Goal: Task Accomplishment & Management: Manage account settings

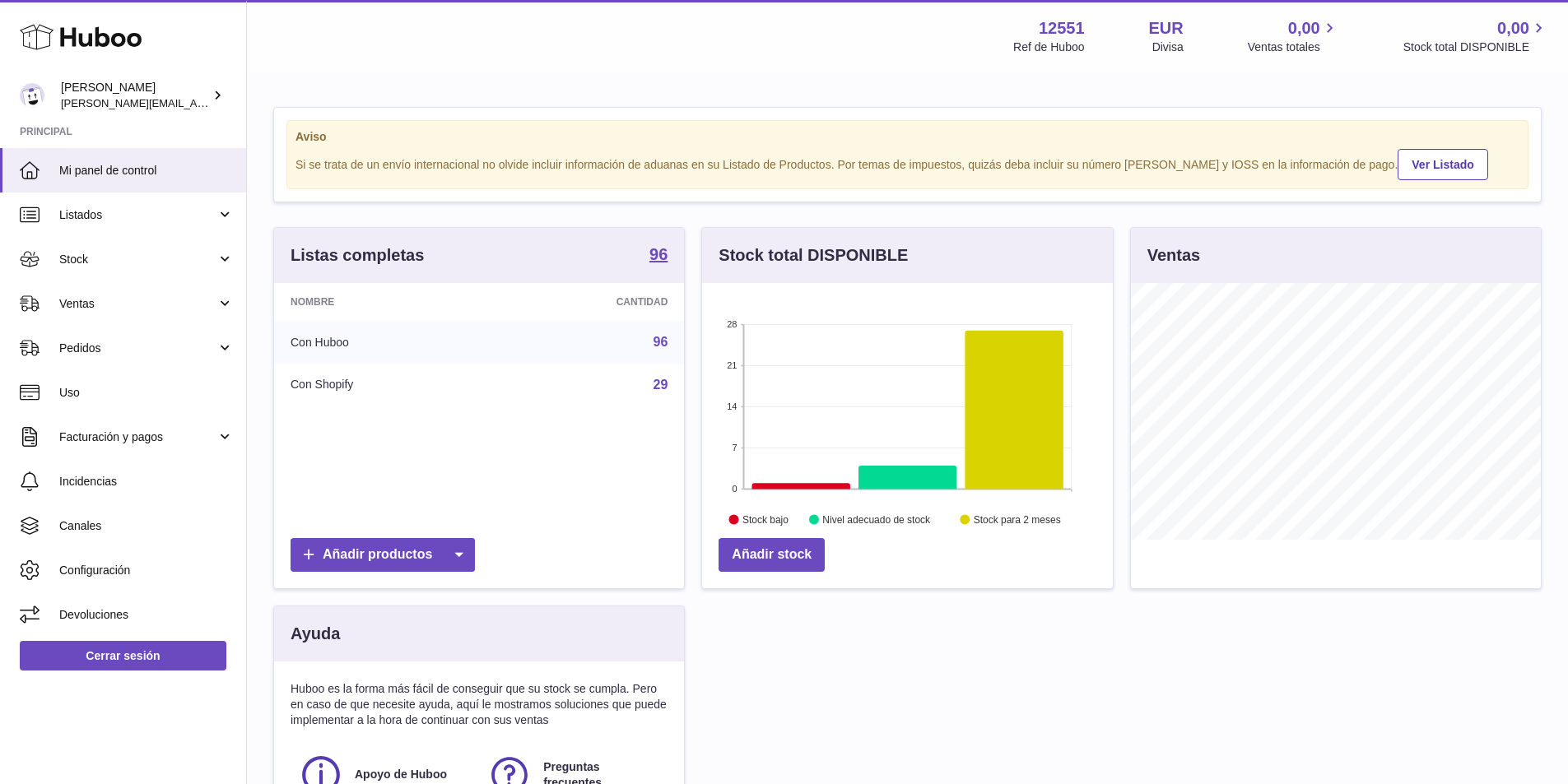
scroll to position [257, 411]
click at [143, 175] on span "Mi panel de control" at bounding box center [146, 171] width 174 height 15
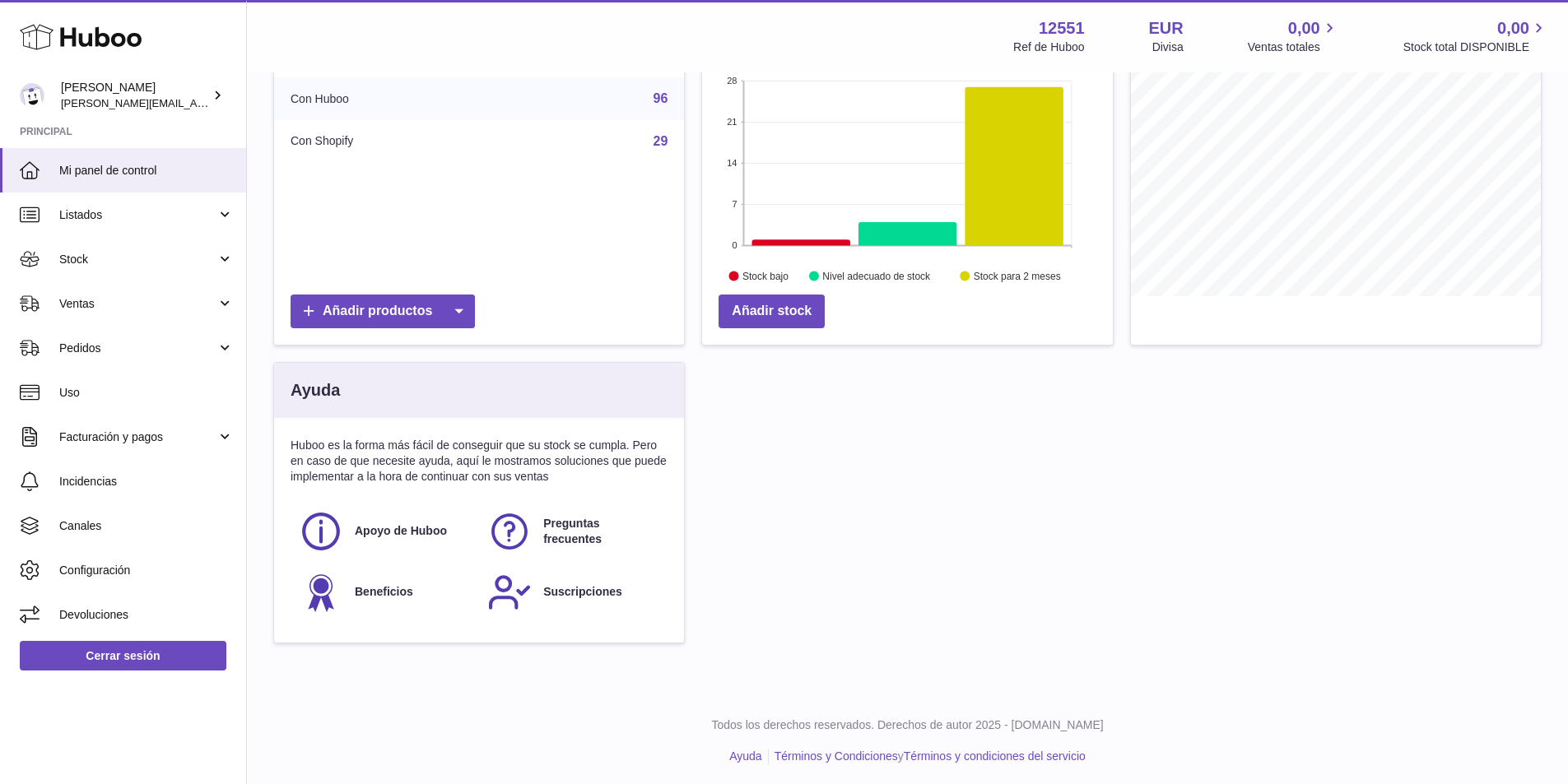
scroll to position [280, 0]
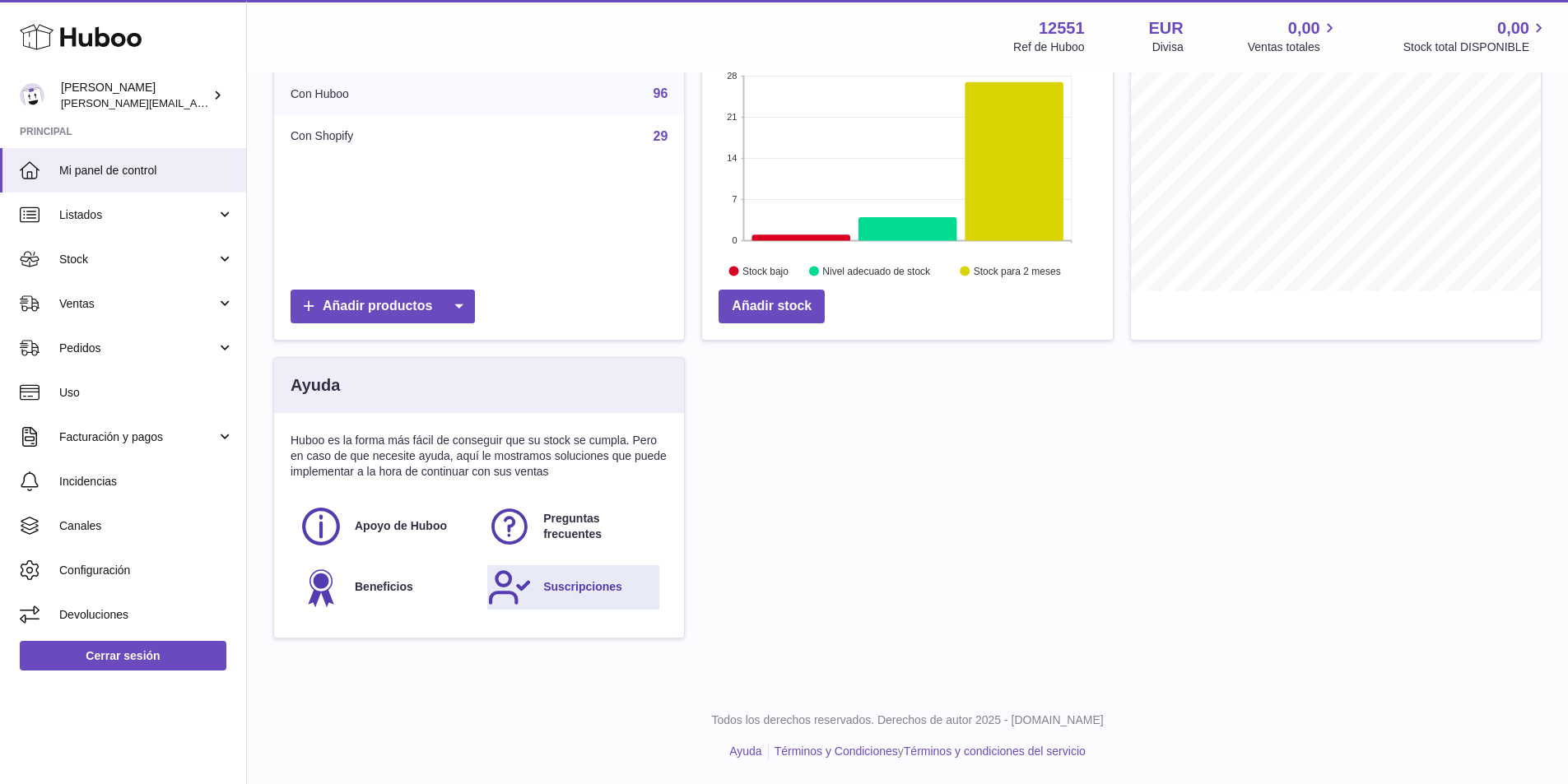
click at [573, 593] on span "Suscripciones" at bounding box center [582, 587] width 79 height 15
click at [219, 96] on icon at bounding box center [218, 95] width 17 height 17
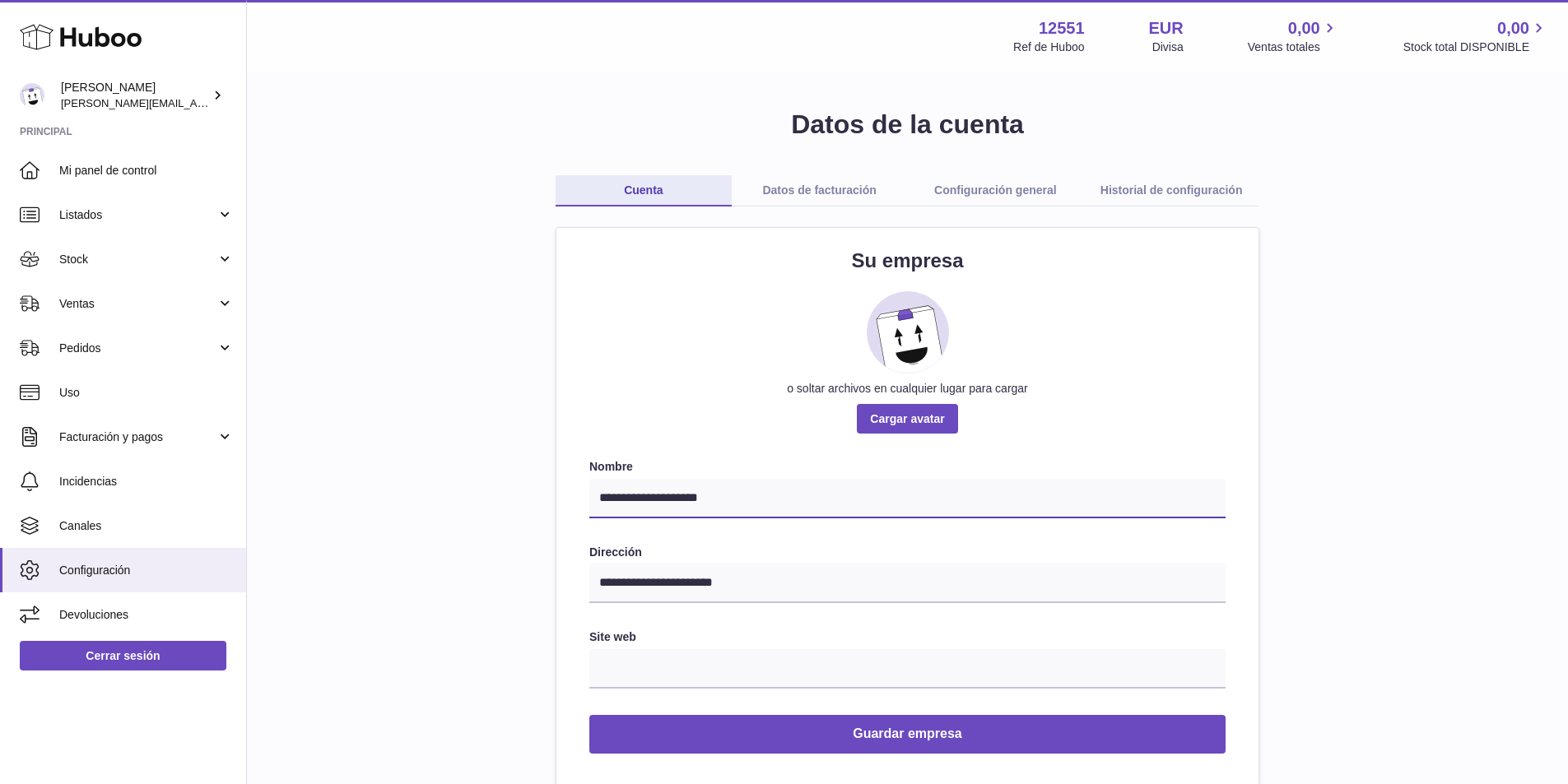
drag, startPoint x: 735, startPoint y: 494, endPoint x: 438, endPoint y: 497, distance: 297.0
click at [860, 192] on link "Datos de facturación" at bounding box center [819, 190] width 176 height 32
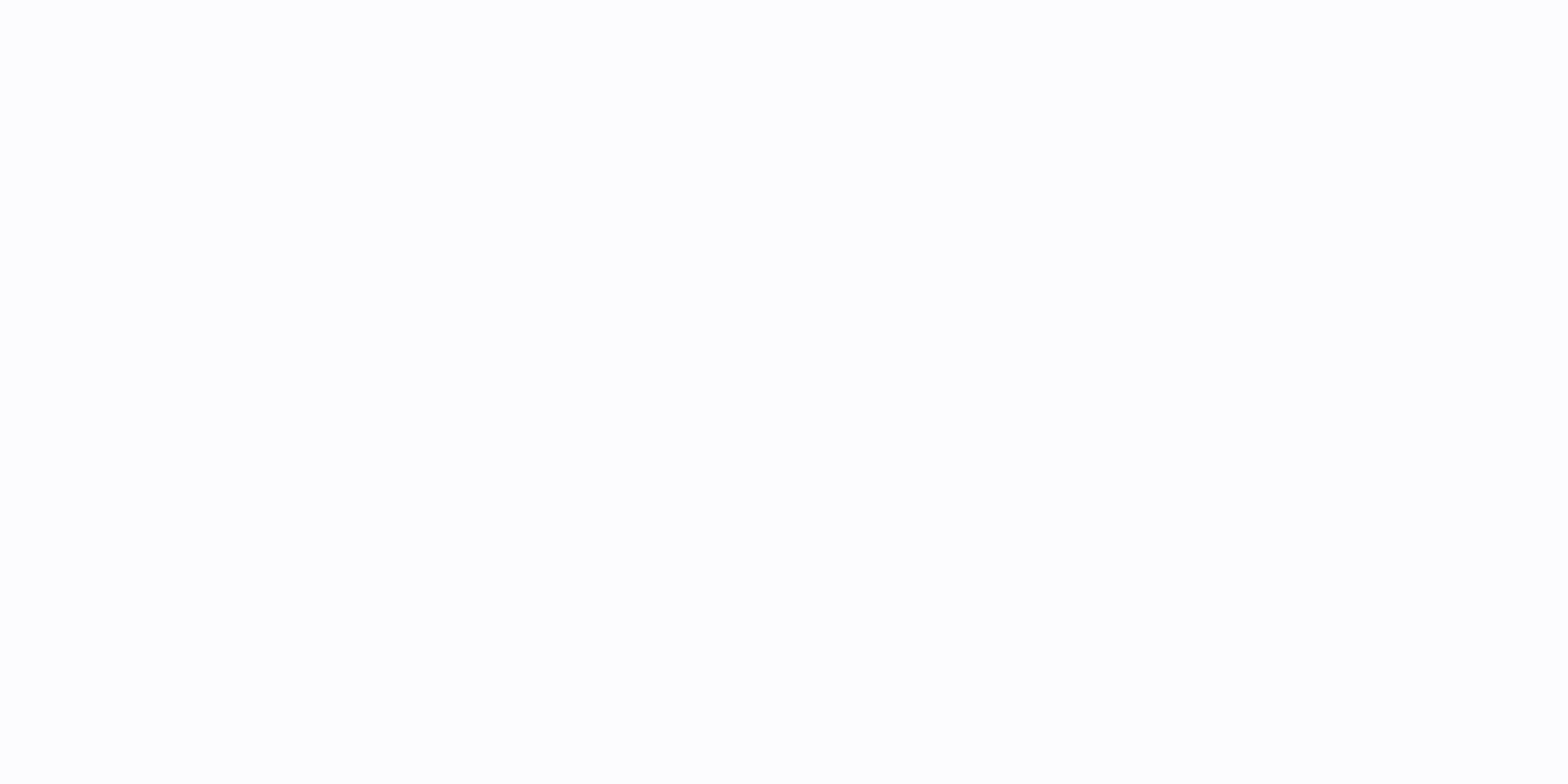
select select "**"
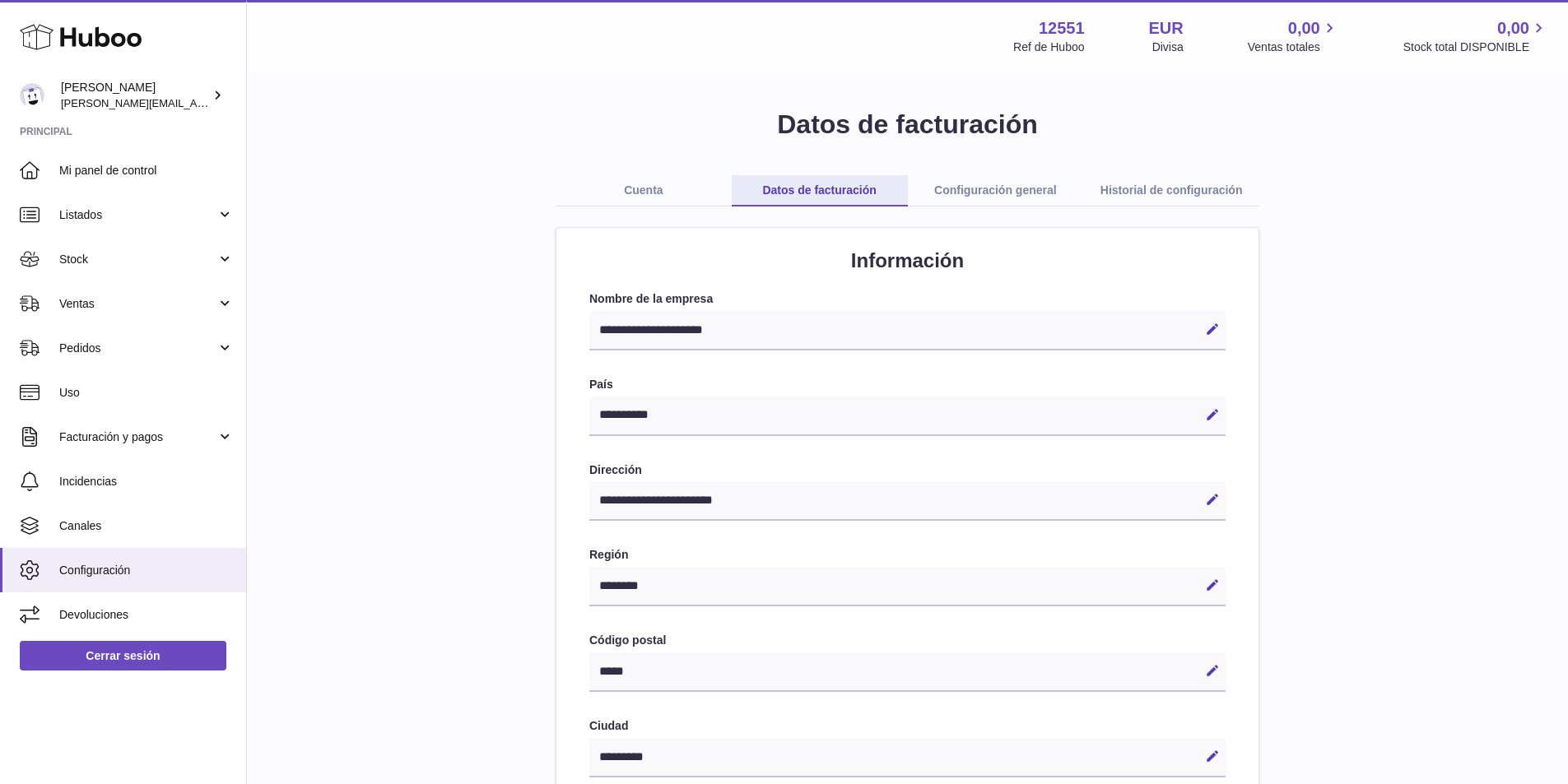
click at [1005, 173] on div "**********" at bounding box center [907, 735] width 1268 height 1256
click at [999, 192] on link "Configuración general" at bounding box center [996, 190] width 176 height 32
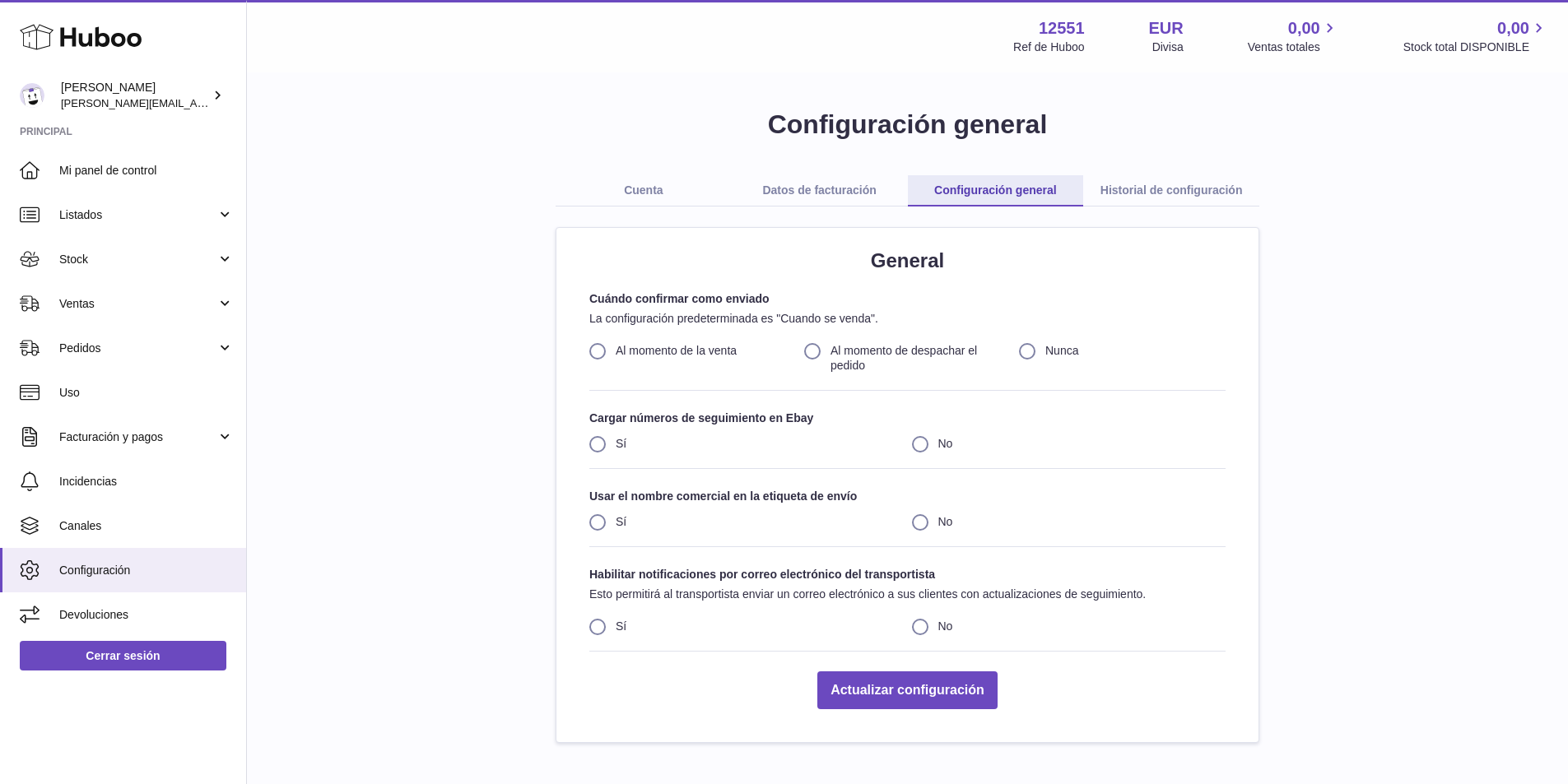
click at [1151, 183] on link "Historial de configuración" at bounding box center [1171, 190] width 176 height 32
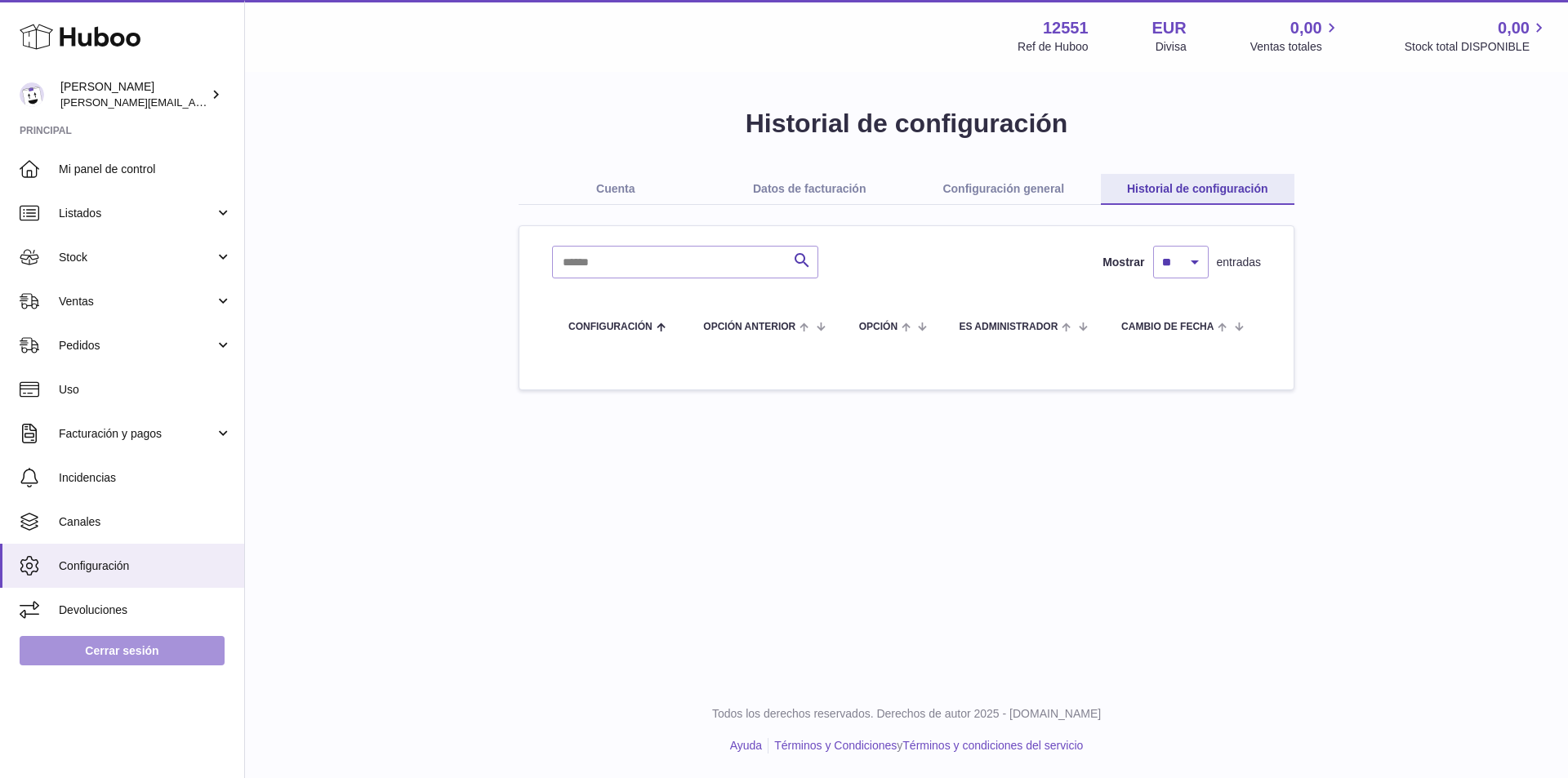
click at [124, 653] on link "Cerrar sesión" at bounding box center [122, 650] width 205 height 30
